Goal: Find specific page/section: Find specific page/section

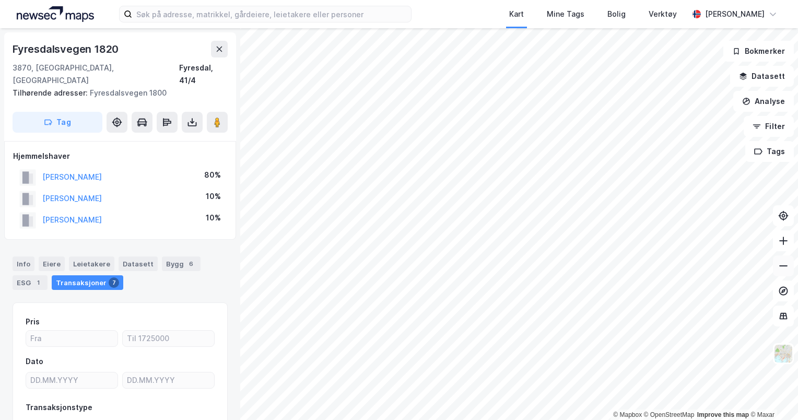
click at [786, 263] on icon at bounding box center [783, 266] width 10 height 10
click at [786, 243] on icon at bounding box center [783, 240] width 10 height 10
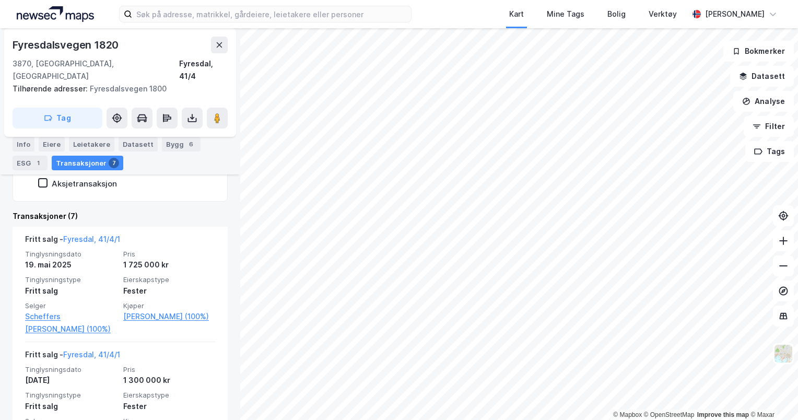
scroll to position [271, 0]
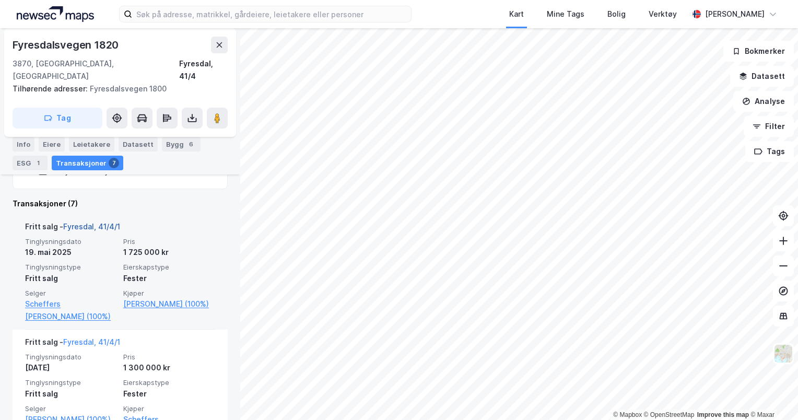
click at [95, 222] on link "Fyresdal, 41/4/1" at bounding box center [91, 226] width 57 height 9
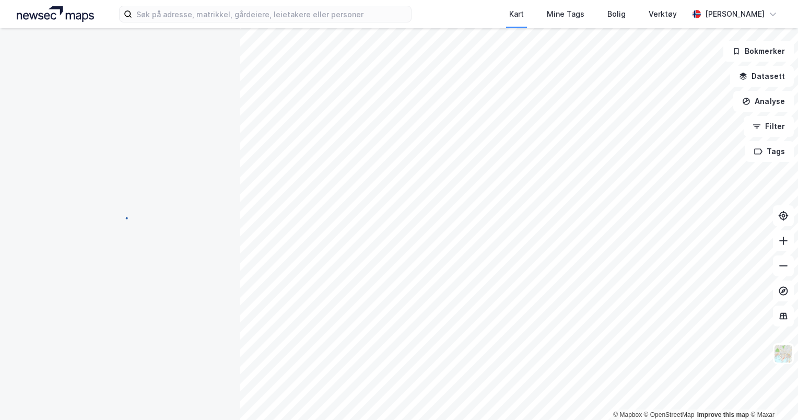
scroll to position [94, 0]
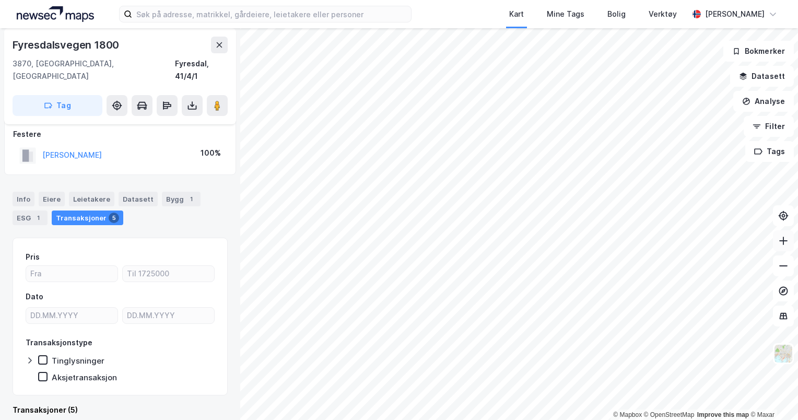
click at [781, 245] on icon at bounding box center [783, 240] width 10 height 10
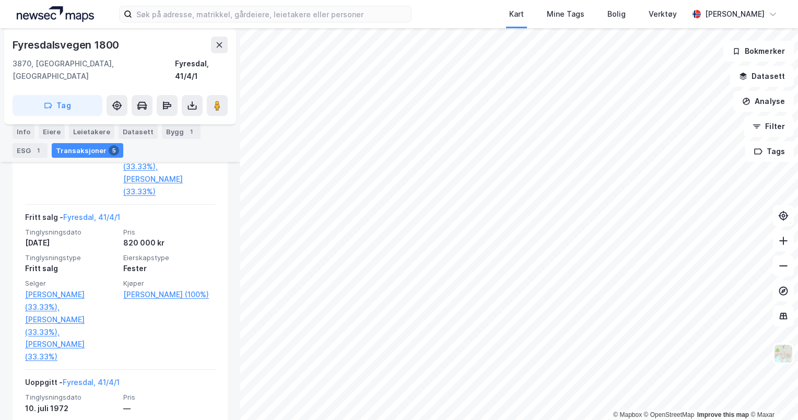
scroll to position [746, 0]
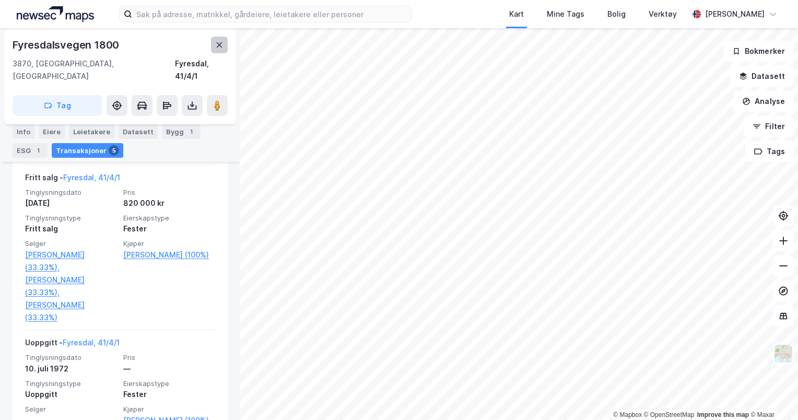
click at [220, 45] on icon at bounding box center [219, 45] width 8 height 8
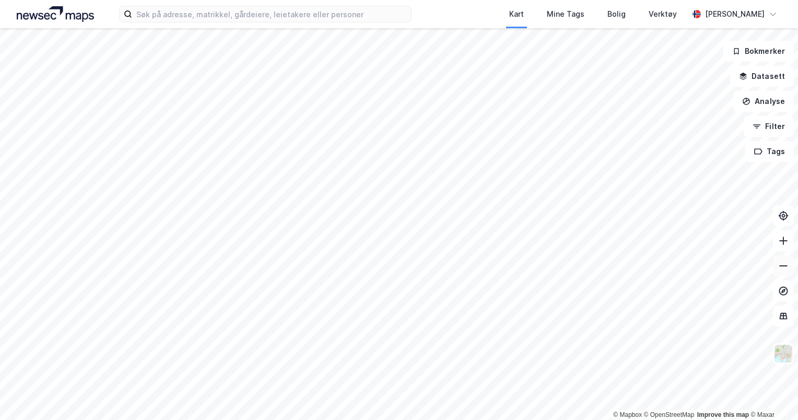
click at [781, 268] on icon at bounding box center [783, 266] width 10 height 10
